Goal: Check status

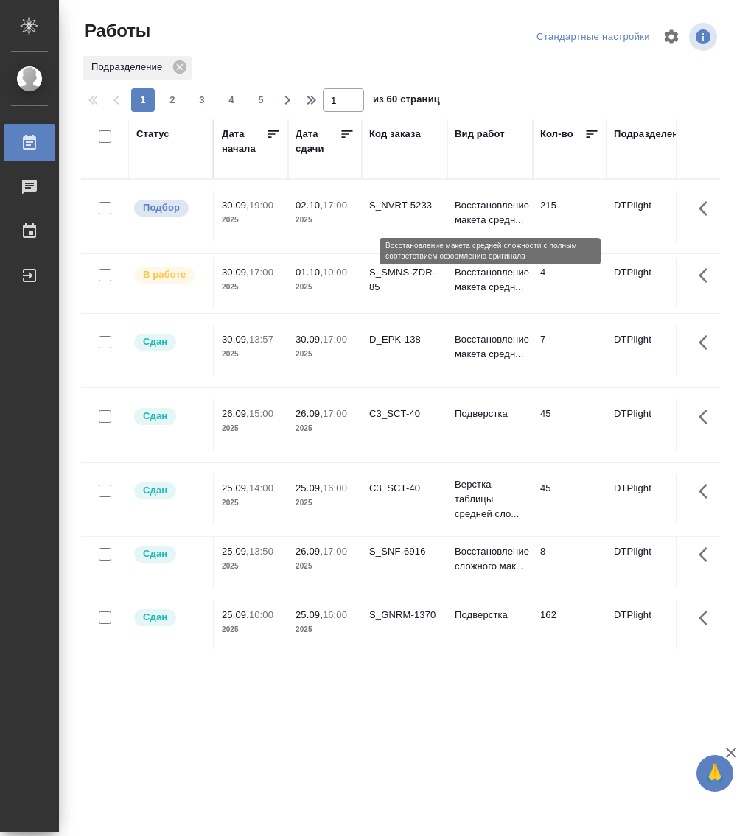
click at [505, 215] on p "Восстановление макета средн..." at bounding box center [490, 212] width 71 height 29
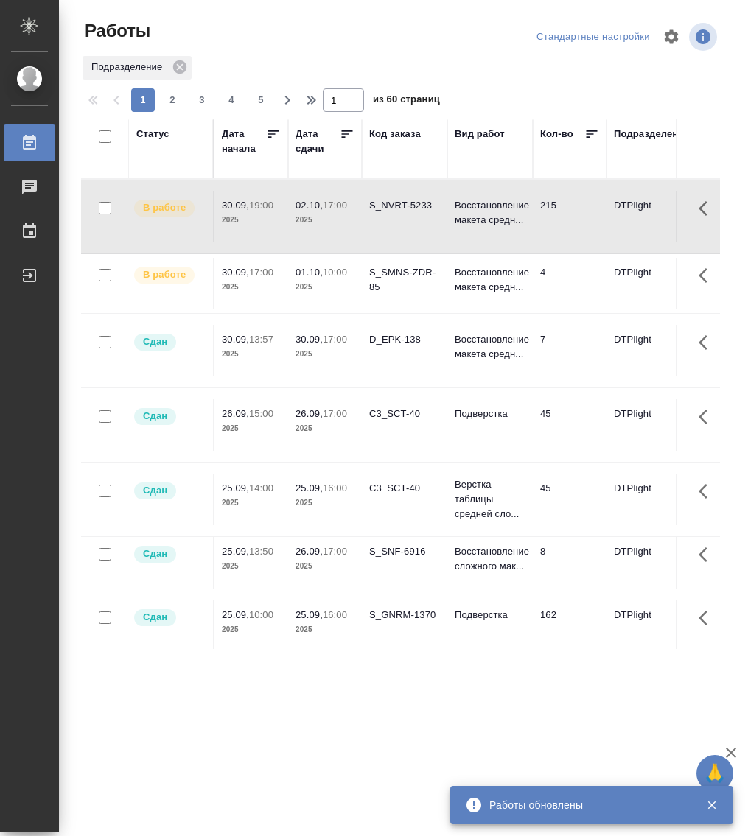
click at [158, 136] on div "Статус" at bounding box center [152, 134] width 33 height 15
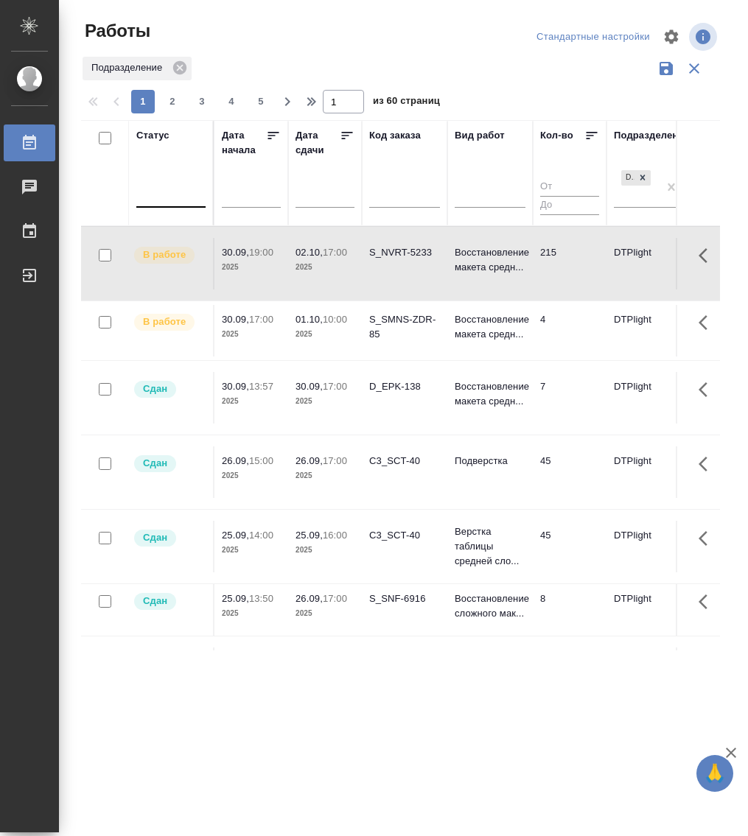
click at [171, 206] on div at bounding box center [170, 194] width 69 height 28
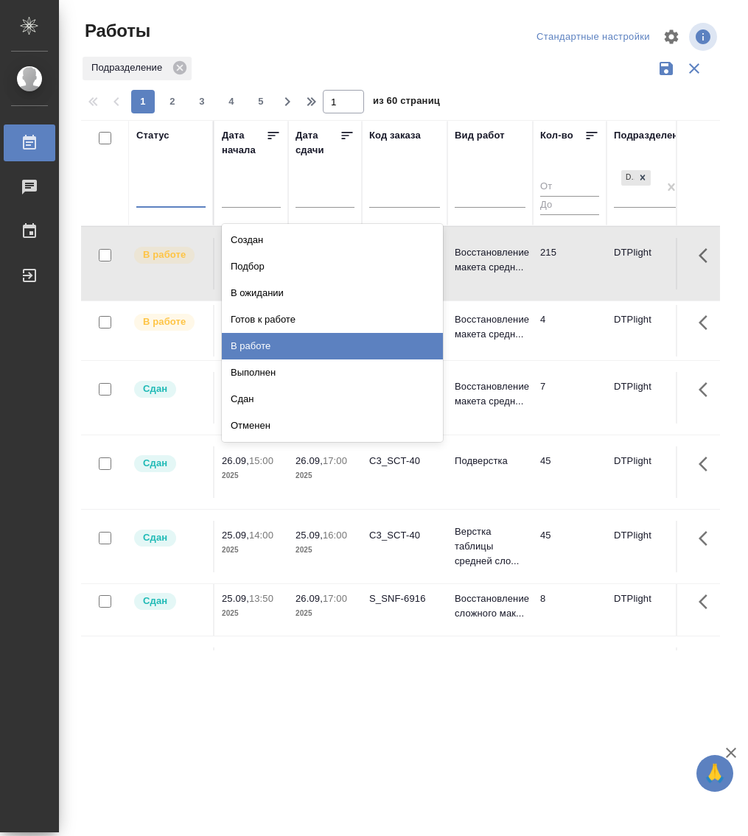
click at [295, 345] on div "В работе" at bounding box center [332, 346] width 221 height 27
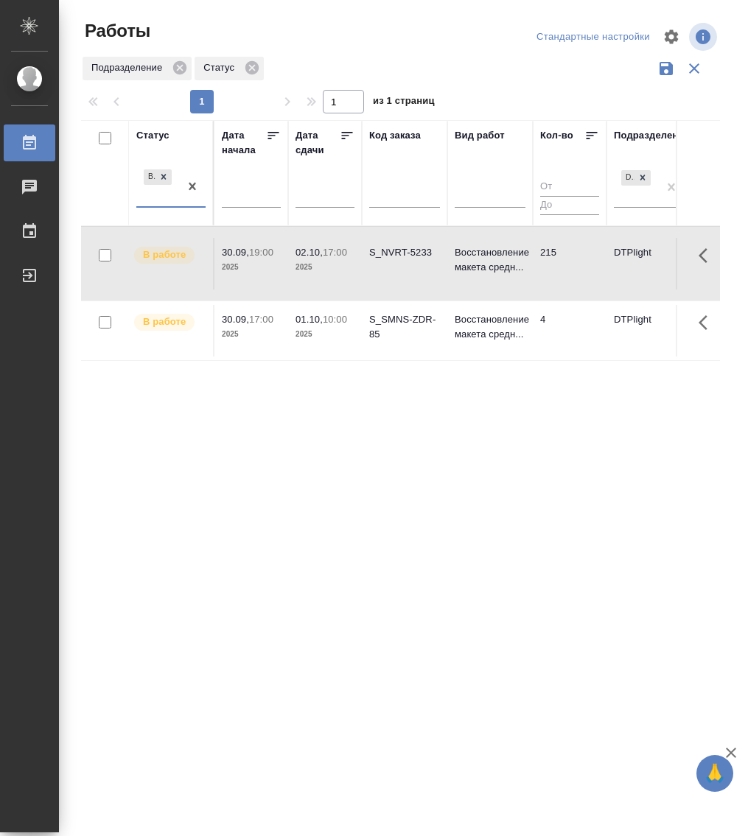
click at [173, 204] on div "В работе" at bounding box center [157, 186] width 43 height 40
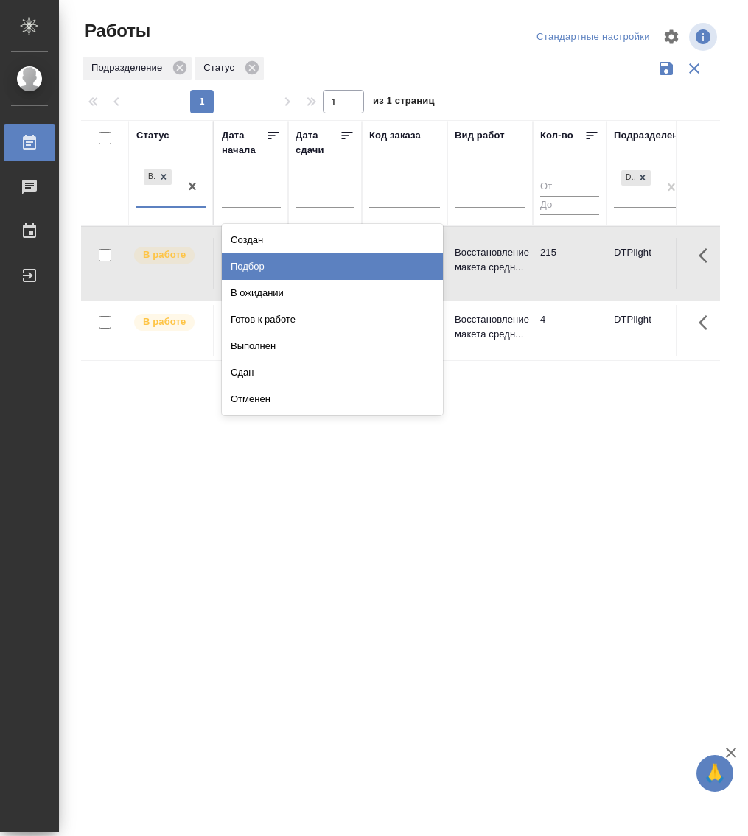
click at [264, 264] on div "Подбор" at bounding box center [332, 266] width 221 height 27
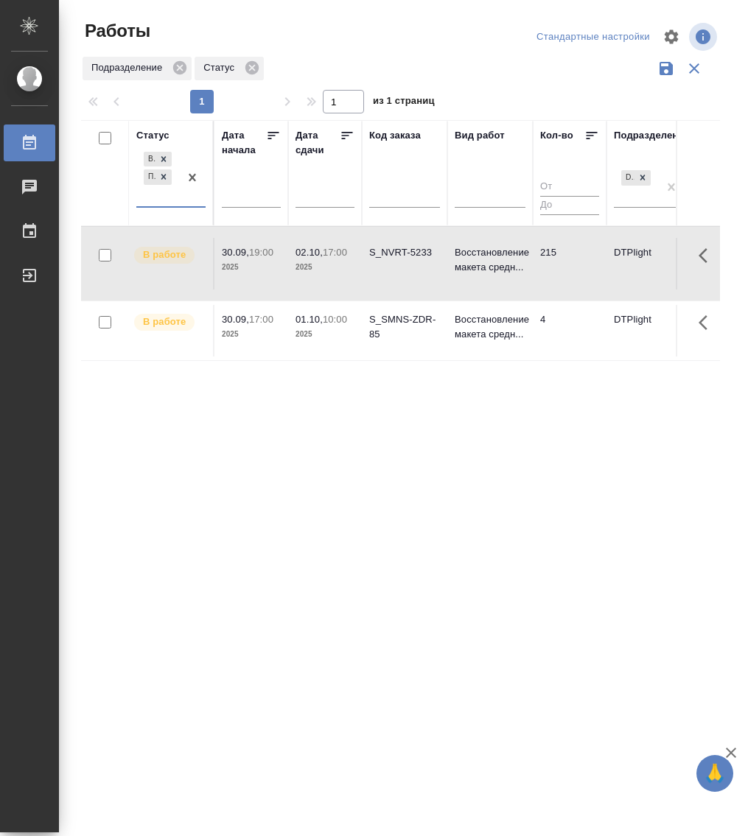
click at [168, 200] on div "В работе Подбор" at bounding box center [157, 177] width 43 height 57
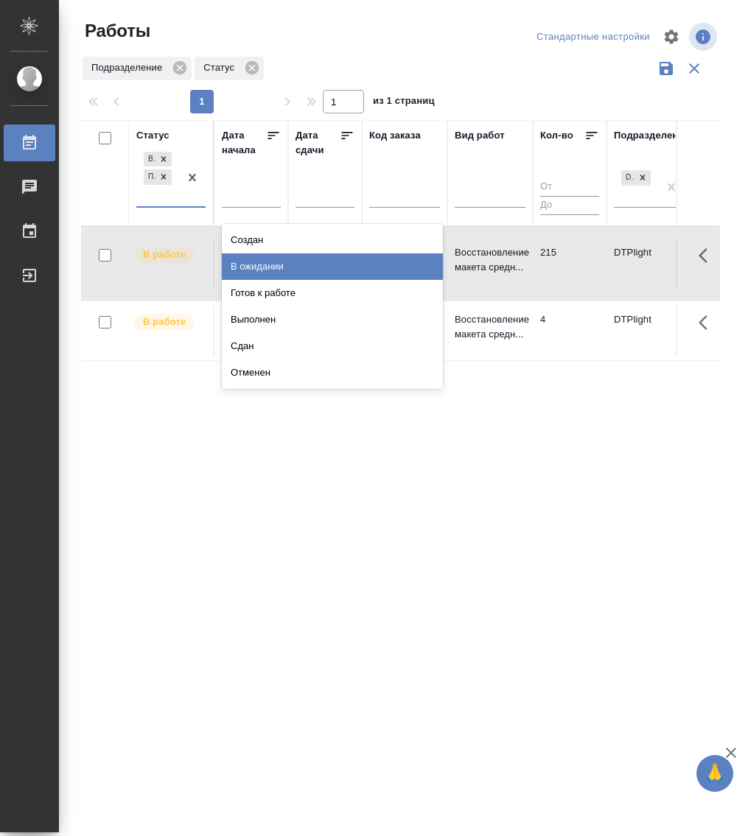
click at [284, 268] on div "В ожидании" at bounding box center [332, 266] width 221 height 27
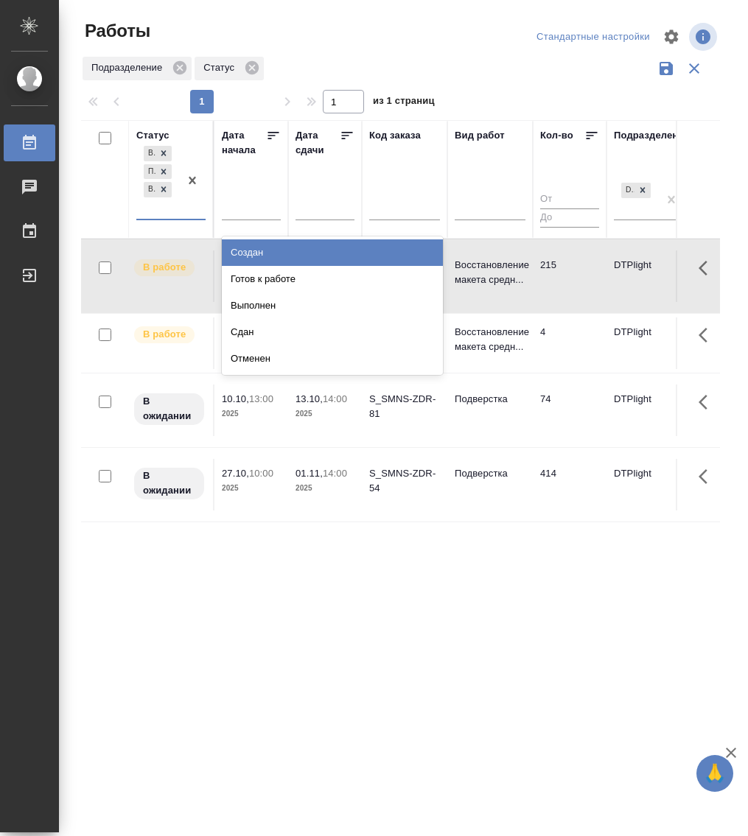
click at [166, 212] on div "В работе Подбор В ожидании" at bounding box center [157, 181] width 43 height 76
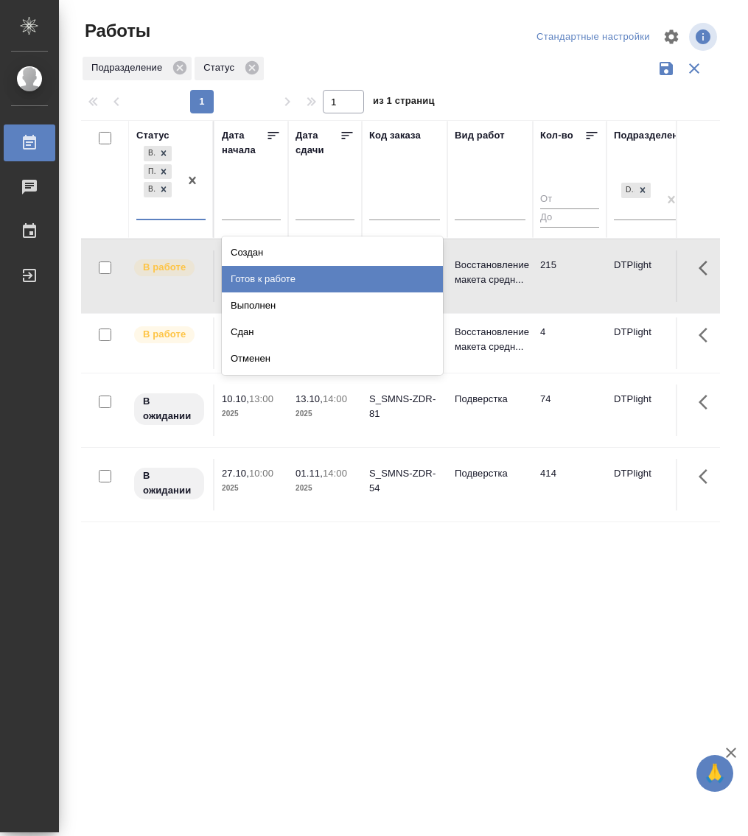
click at [282, 273] on div "Готов к работе" at bounding box center [332, 279] width 221 height 27
